Goal: Communication & Community: Ask a question

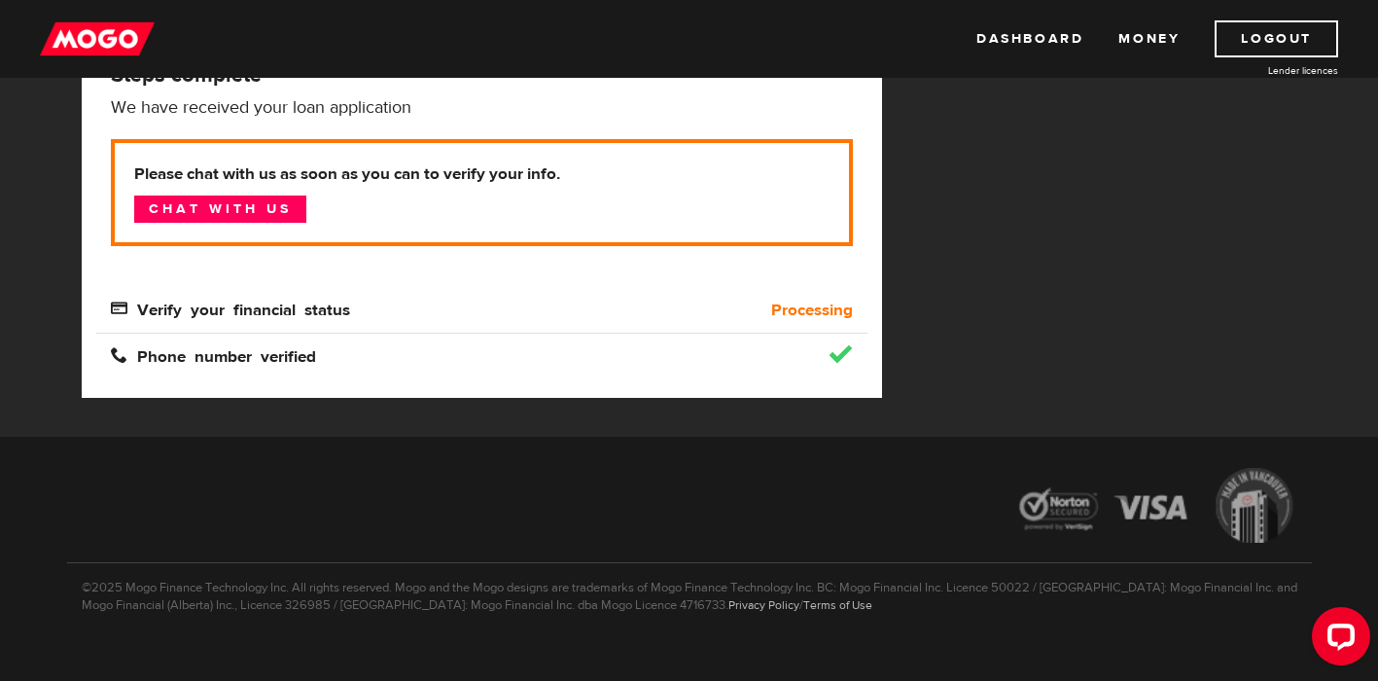
scroll to position [353, 0]
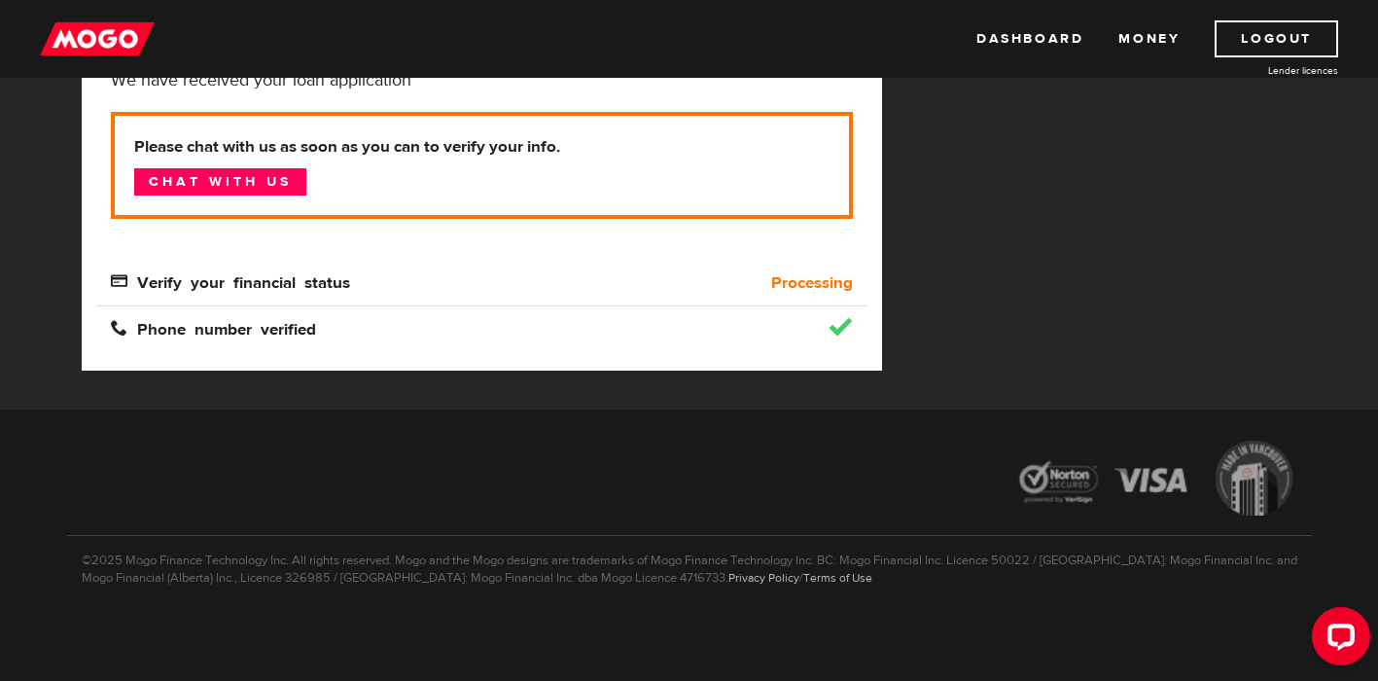
click at [291, 200] on p "Please chat with us as soon as you can to verify your info. Chat with us" at bounding box center [482, 165] width 742 height 107
click at [297, 171] on link "Chat with us" at bounding box center [220, 181] width 172 height 27
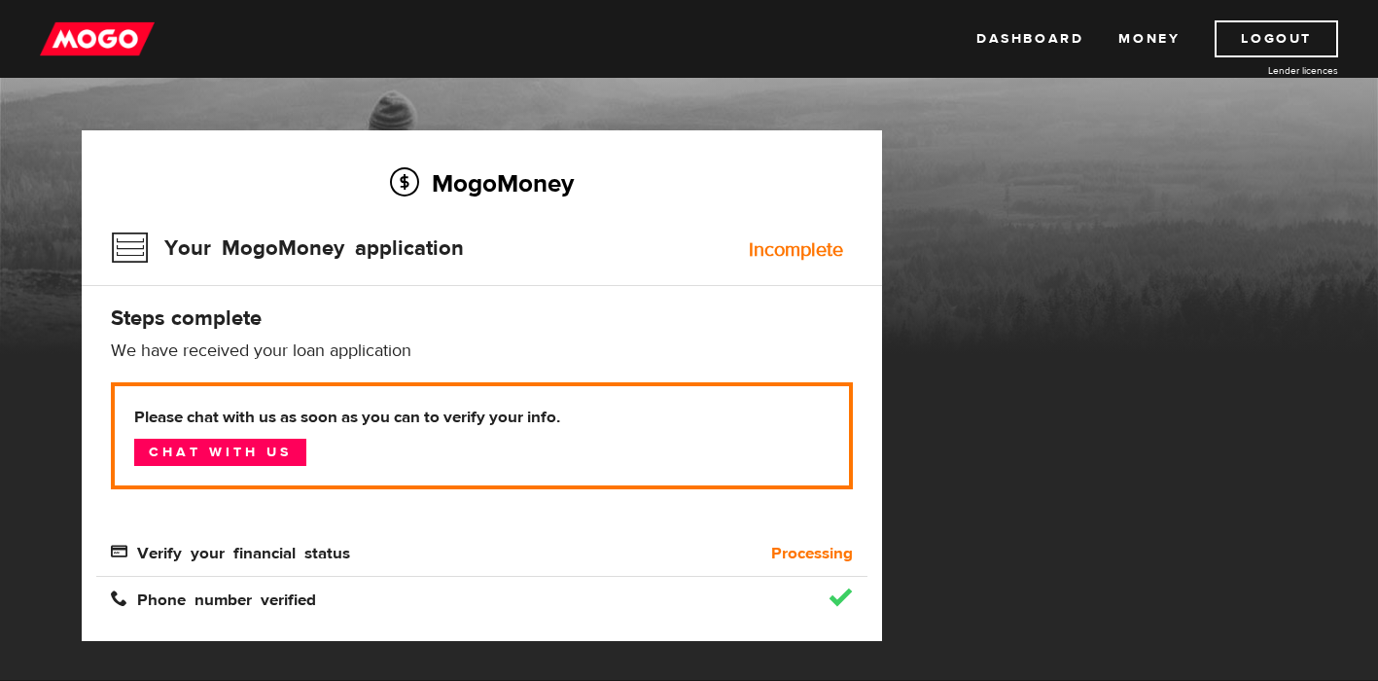
scroll to position [0, 0]
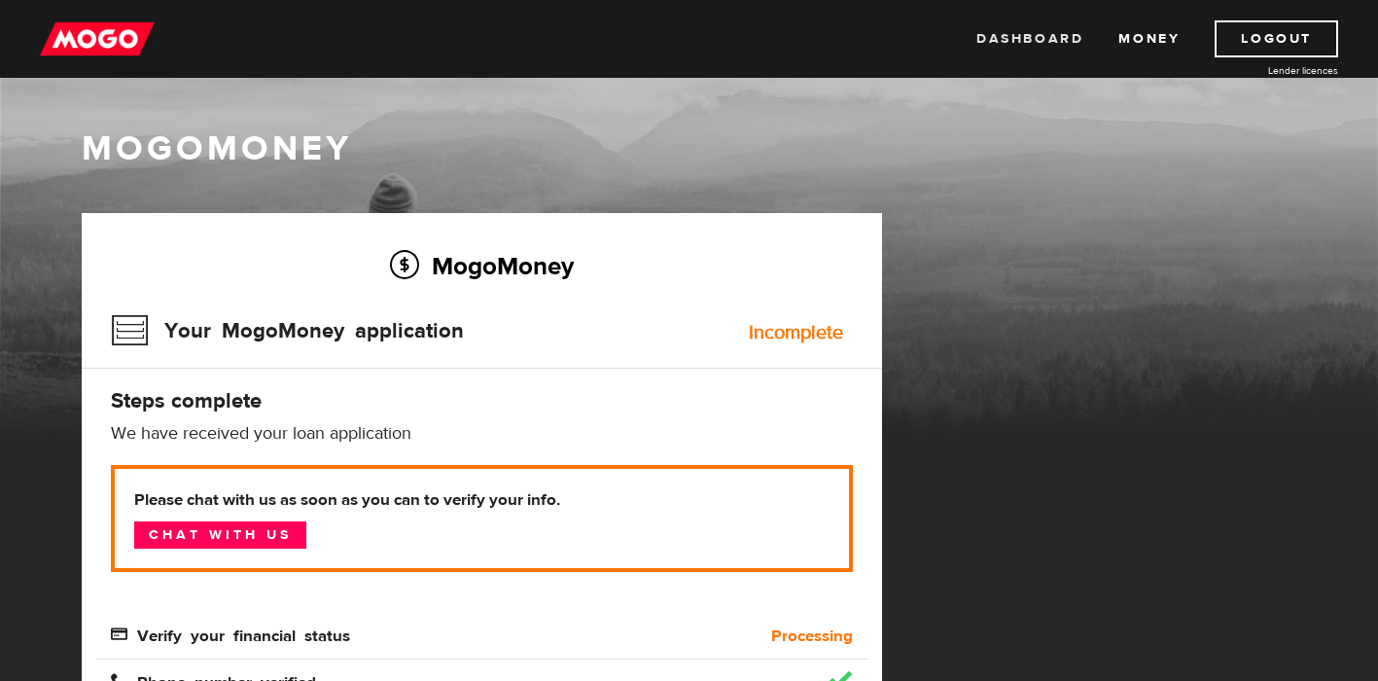
click at [1045, 37] on link "Dashboard" at bounding box center [1030, 38] width 107 height 37
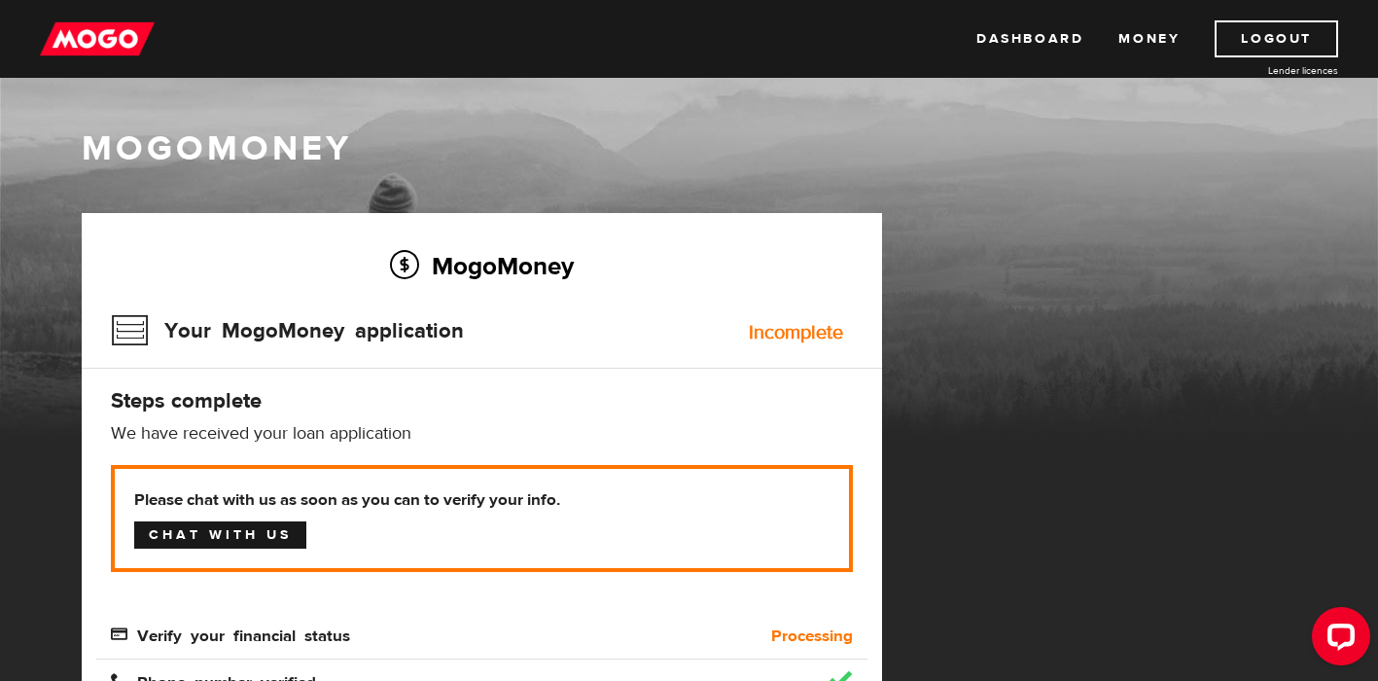
click at [204, 531] on link "Chat with us" at bounding box center [220, 534] width 172 height 27
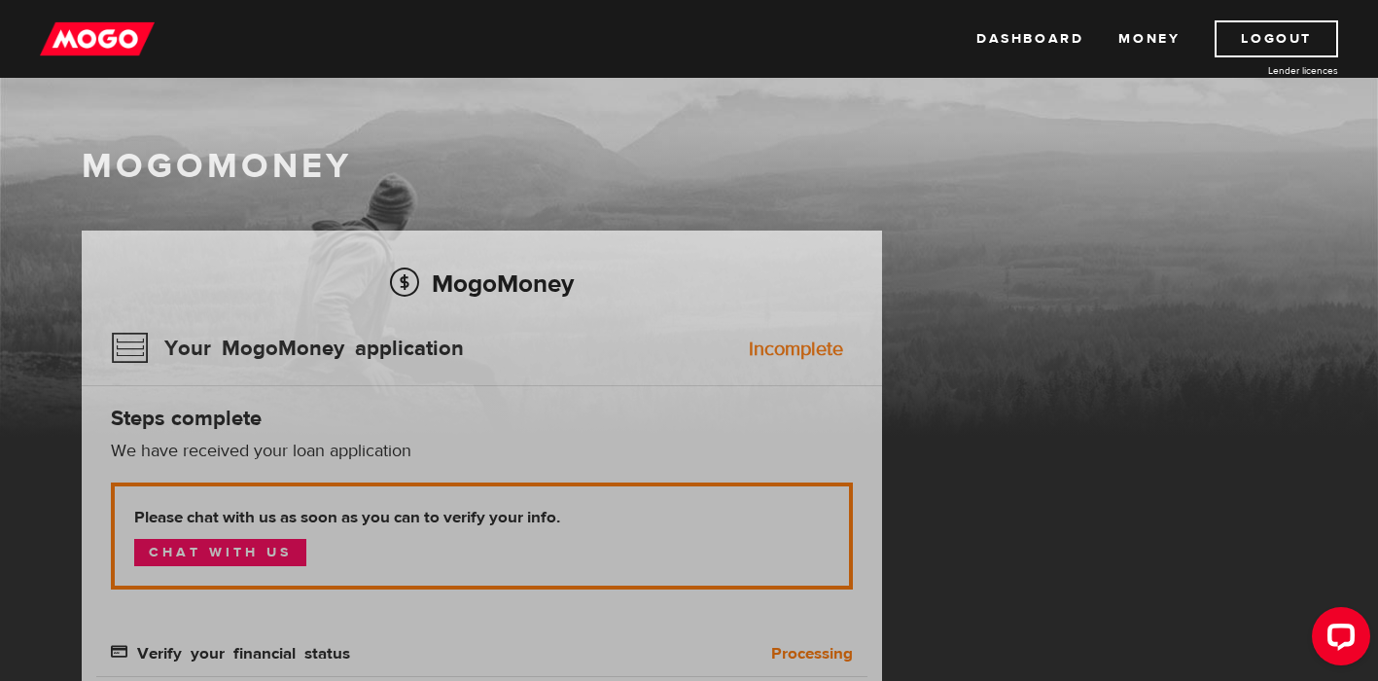
click at [121, 29] on img at bounding box center [97, 38] width 115 height 37
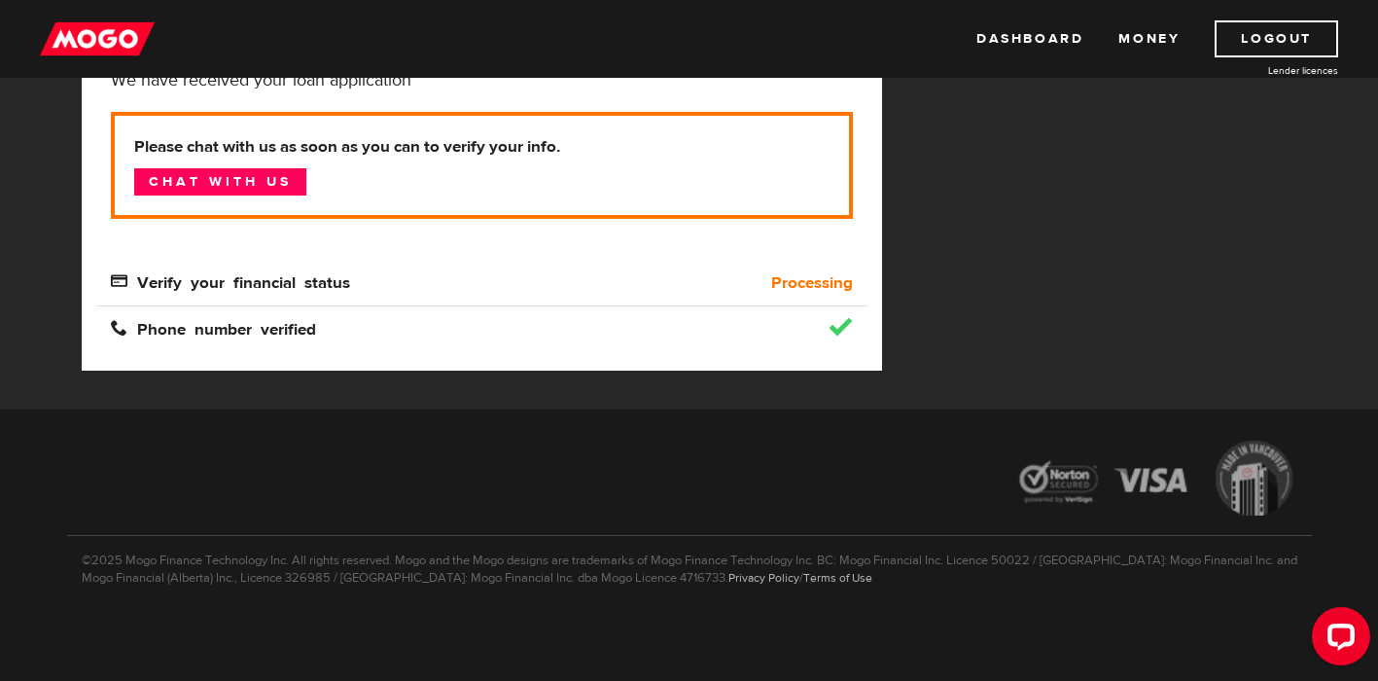
scroll to position [353, 0]
click at [812, 321] on div at bounding box center [771, 327] width 193 height 19
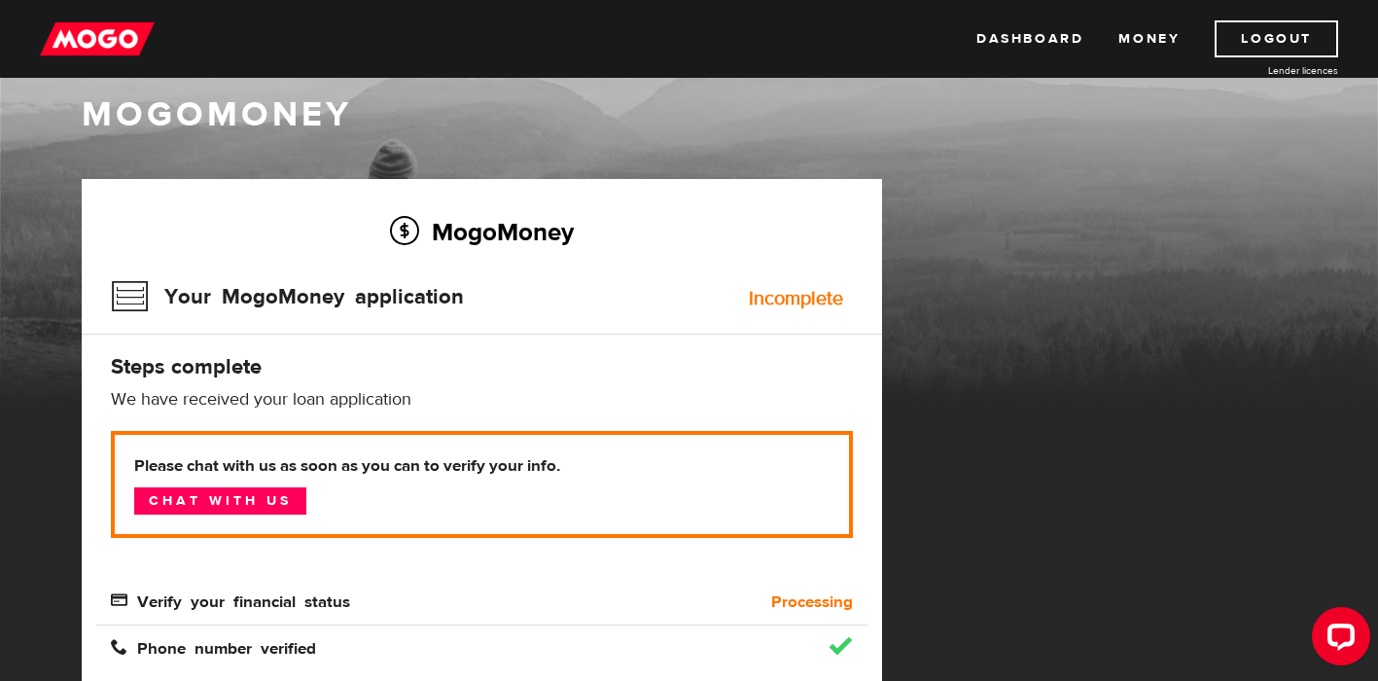
scroll to position [0, 0]
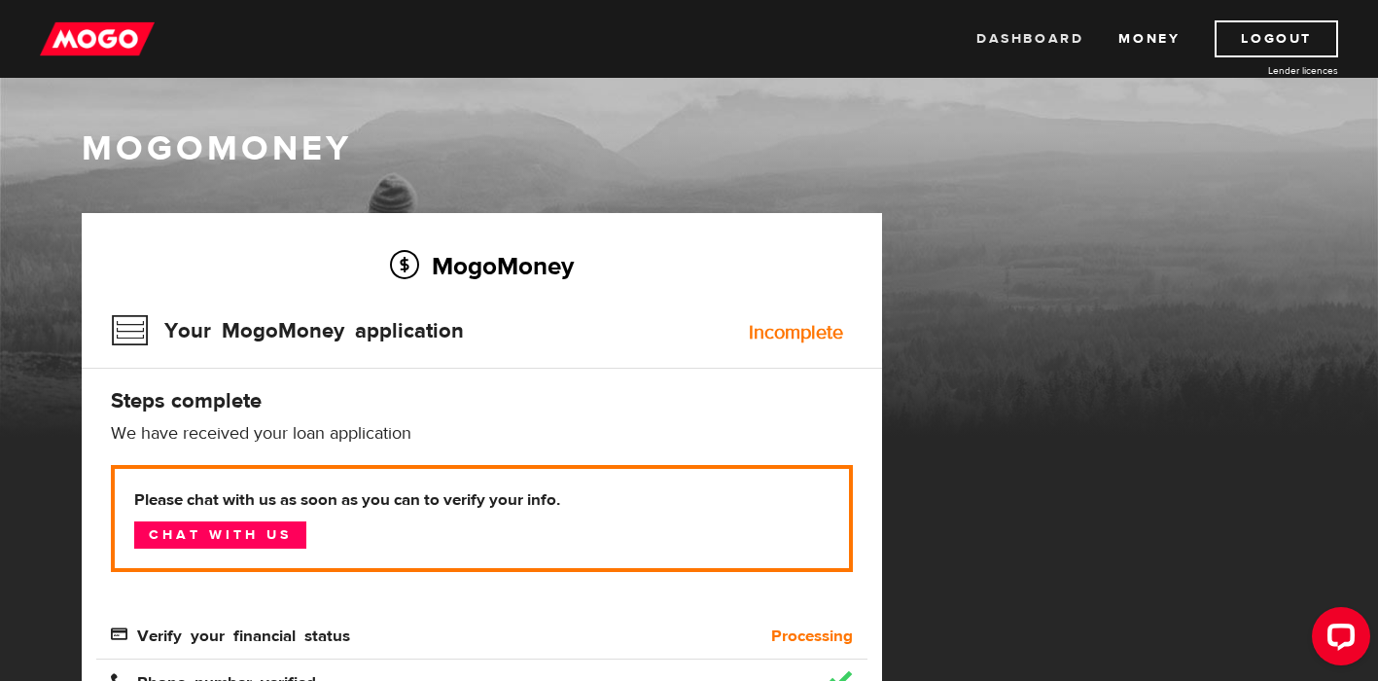
click at [1024, 43] on link "Dashboard" at bounding box center [1030, 38] width 107 height 37
